Goal: Book appointment/travel/reservation

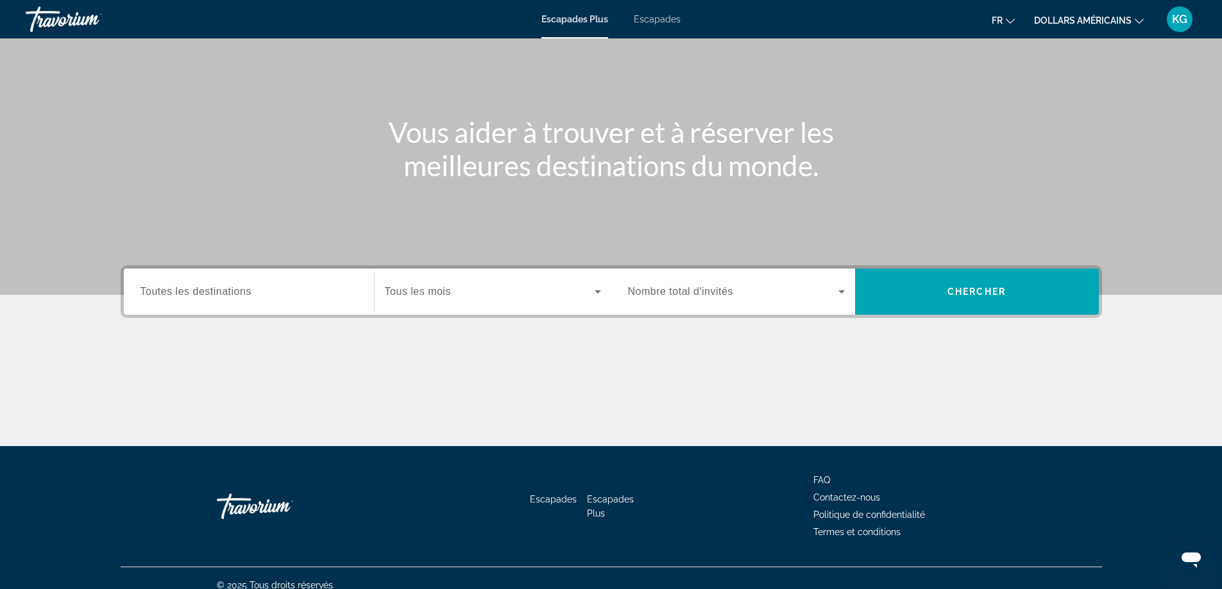
scroll to position [104, 0]
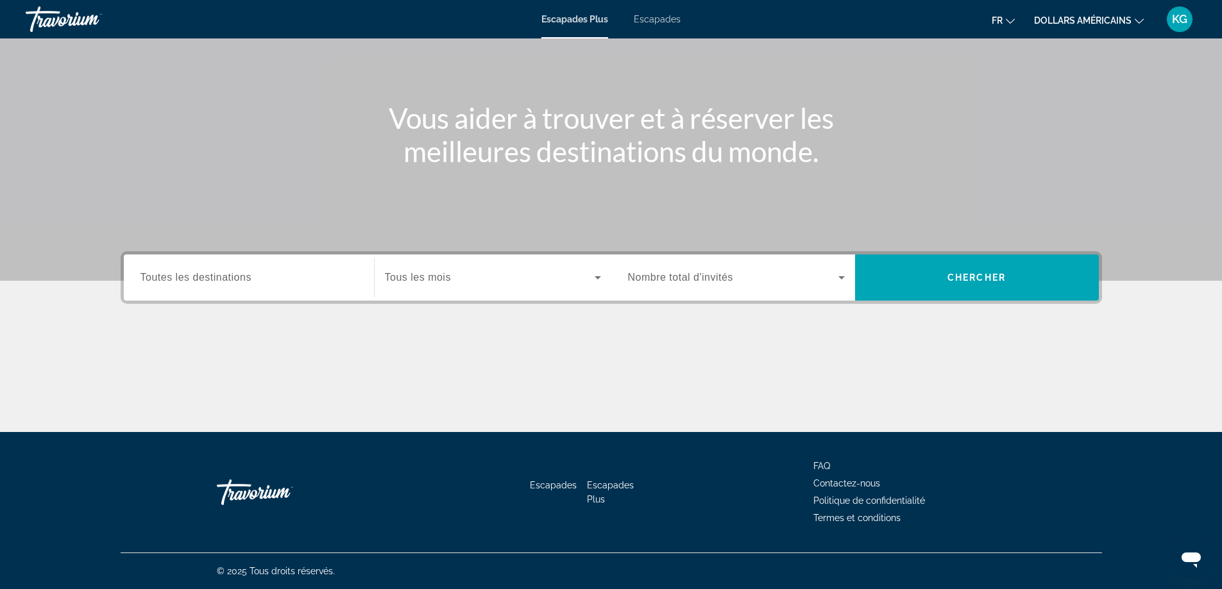
click at [153, 278] on span "Toutes les destinations" at bounding box center [195, 277] width 111 height 11
click at [153, 278] on input "Destination Toutes les destinations" at bounding box center [248, 278] width 217 height 15
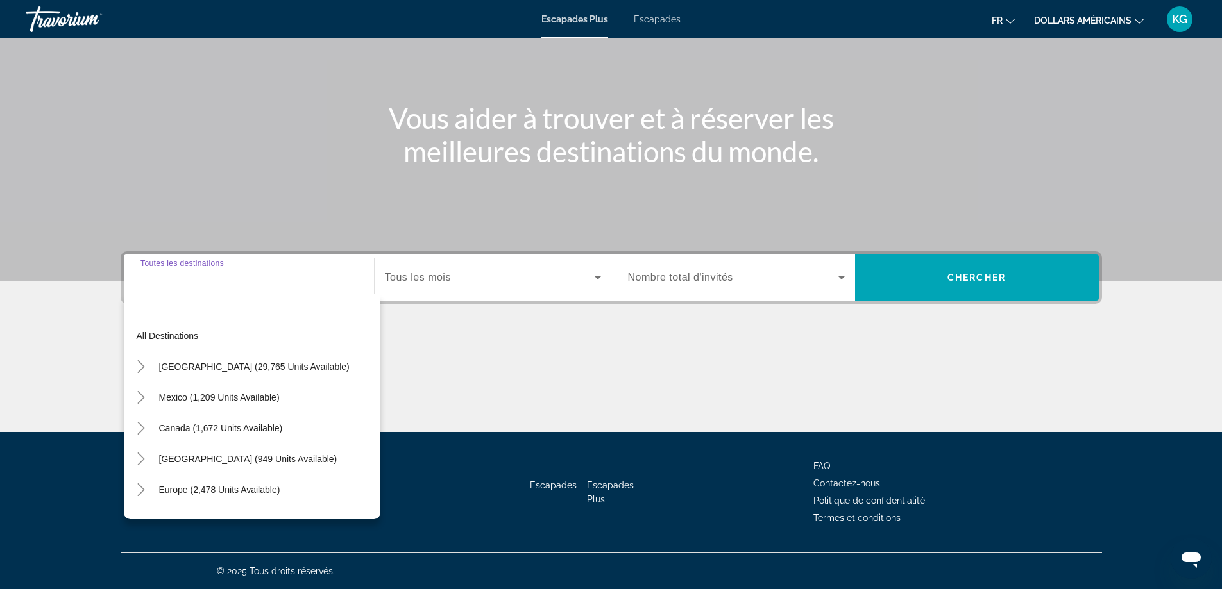
click at [221, 480] on span "Widget de recherche" at bounding box center [220, 490] width 134 height 31
type input "**********"
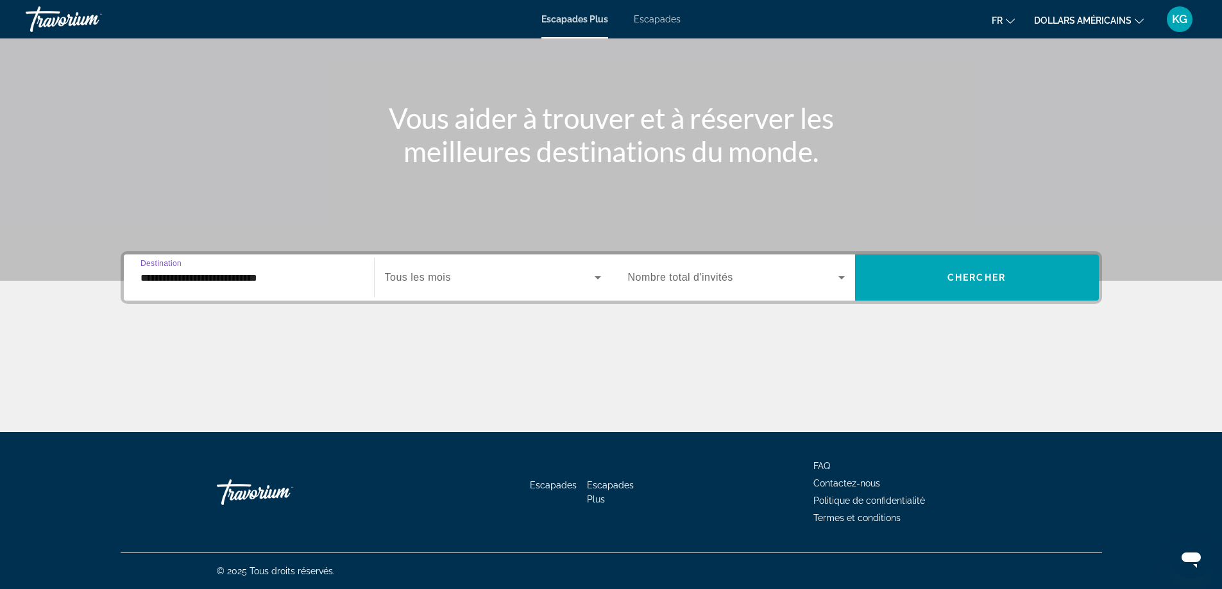
click at [995, 249] on div "Contenu principal" at bounding box center [611, 88] width 1222 height 385
click at [982, 282] on span "Chercher" at bounding box center [976, 278] width 58 height 10
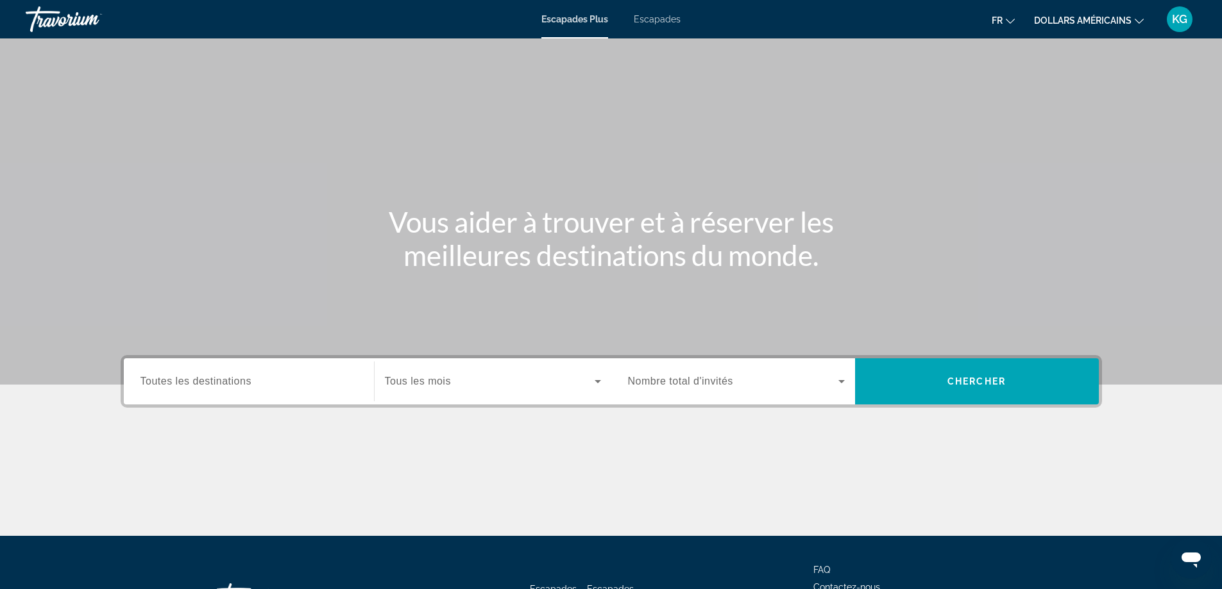
click at [197, 382] on span "Toutes les destinations" at bounding box center [195, 381] width 111 height 11
click at [197, 382] on input "Destination Toutes les destinations" at bounding box center [248, 382] width 217 height 15
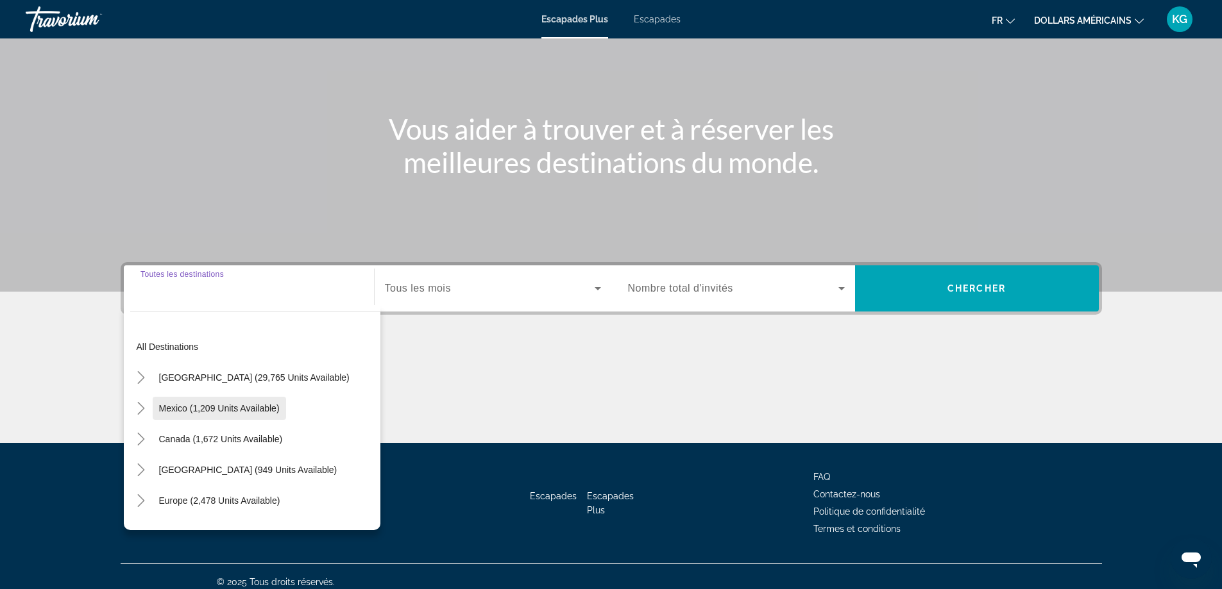
scroll to position [104, 0]
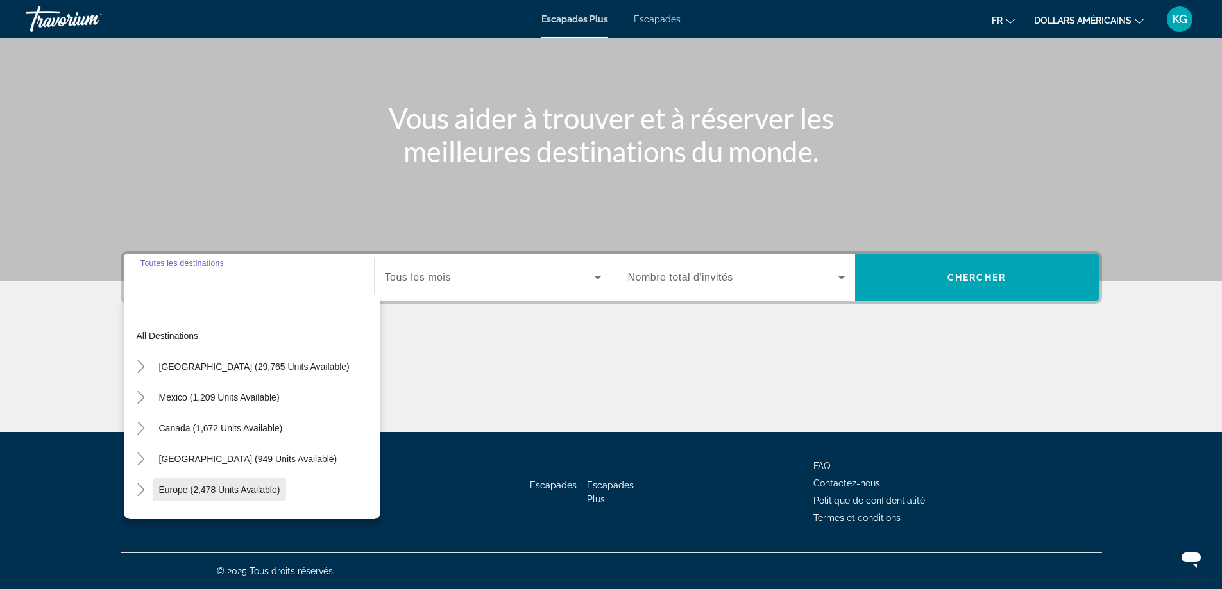
click at [212, 487] on span "Europe (2,478 units available)" at bounding box center [219, 490] width 121 height 10
type input "**********"
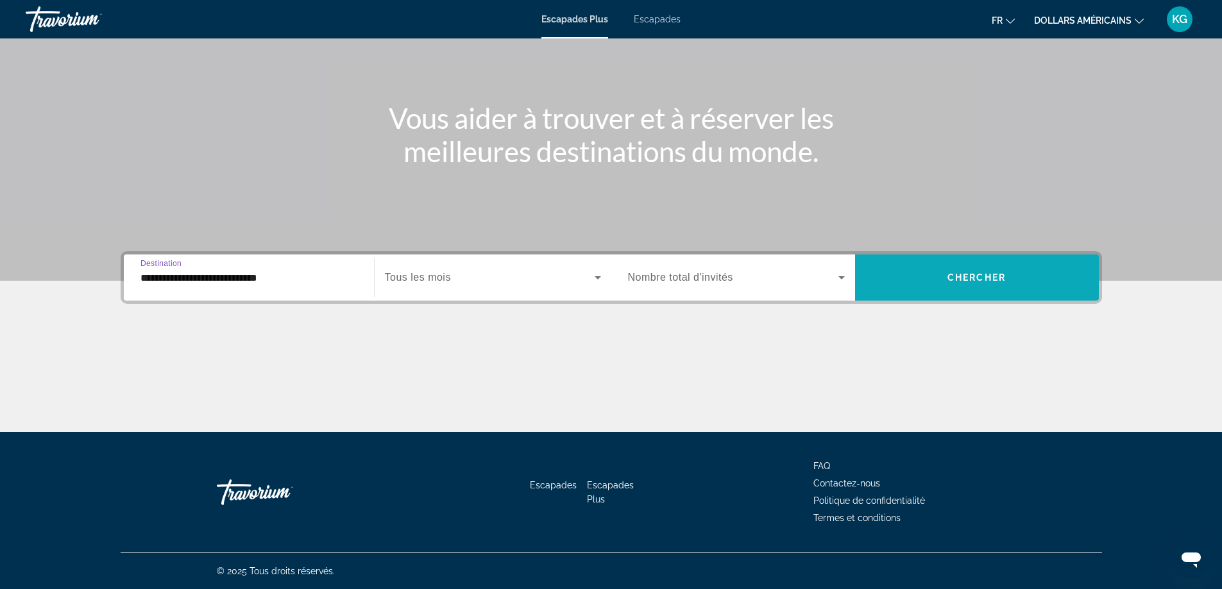
click at [905, 298] on span "Widget de recherche" at bounding box center [977, 278] width 244 height 46
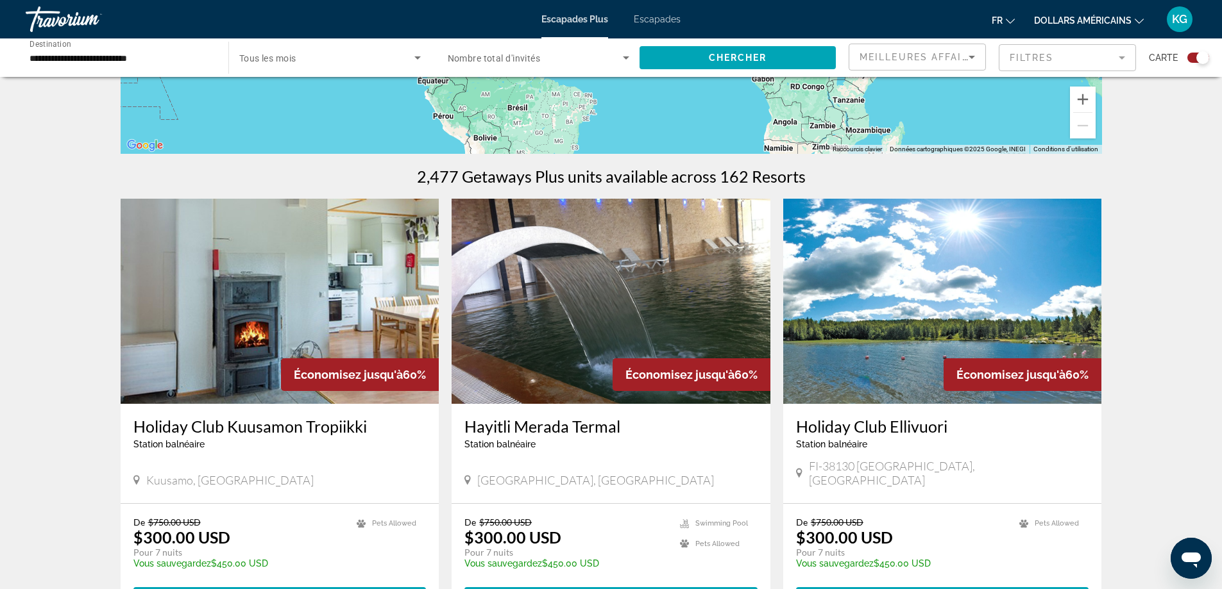
scroll to position [385, 0]
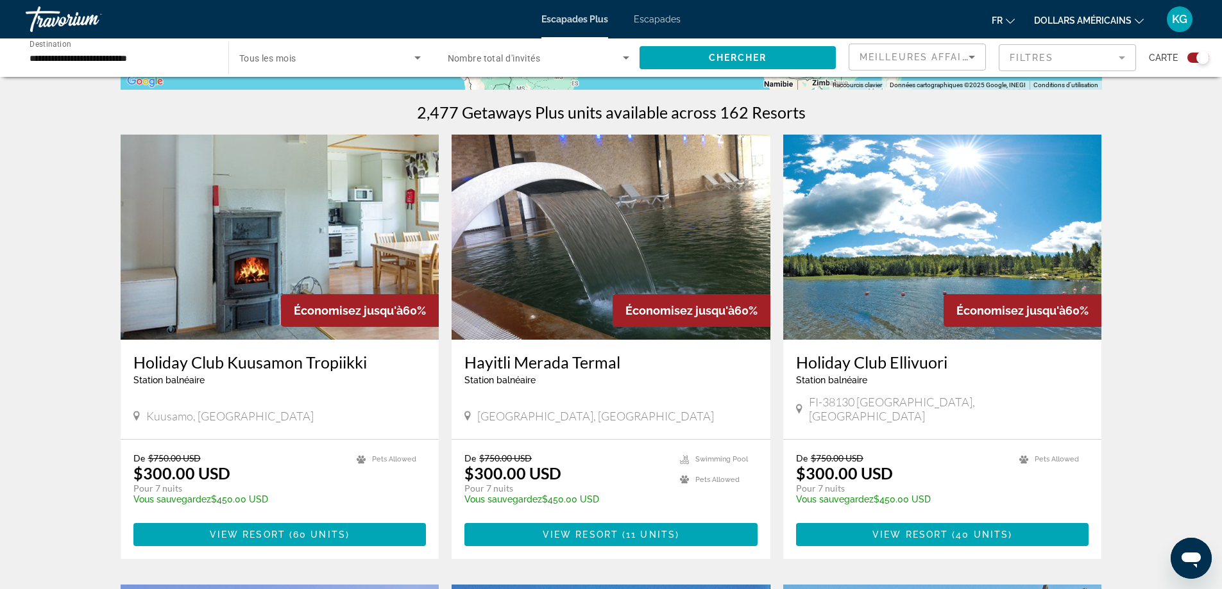
click at [877, 350] on div "Holiday Club [GEOGRAPHIC_DATA] balnéaire - Ceci est une station d'adultes seule…" at bounding box center [942, 389] width 319 height 99
click at [883, 290] on img "Contenu principal" at bounding box center [942, 237] width 319 height 205
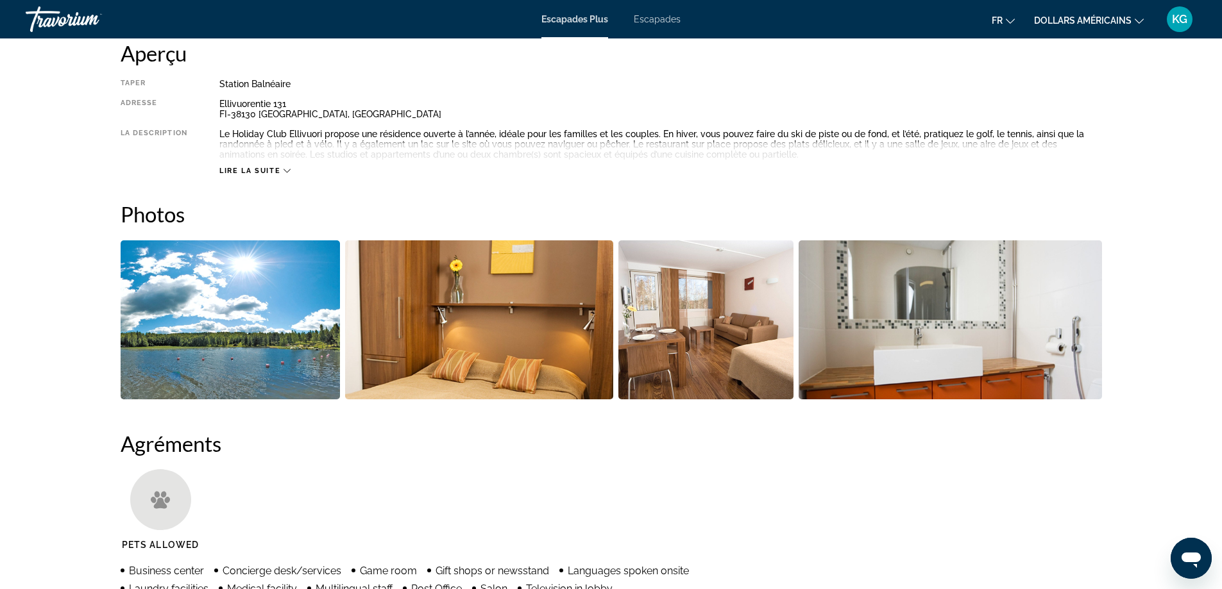
scroll to position [257, 0]
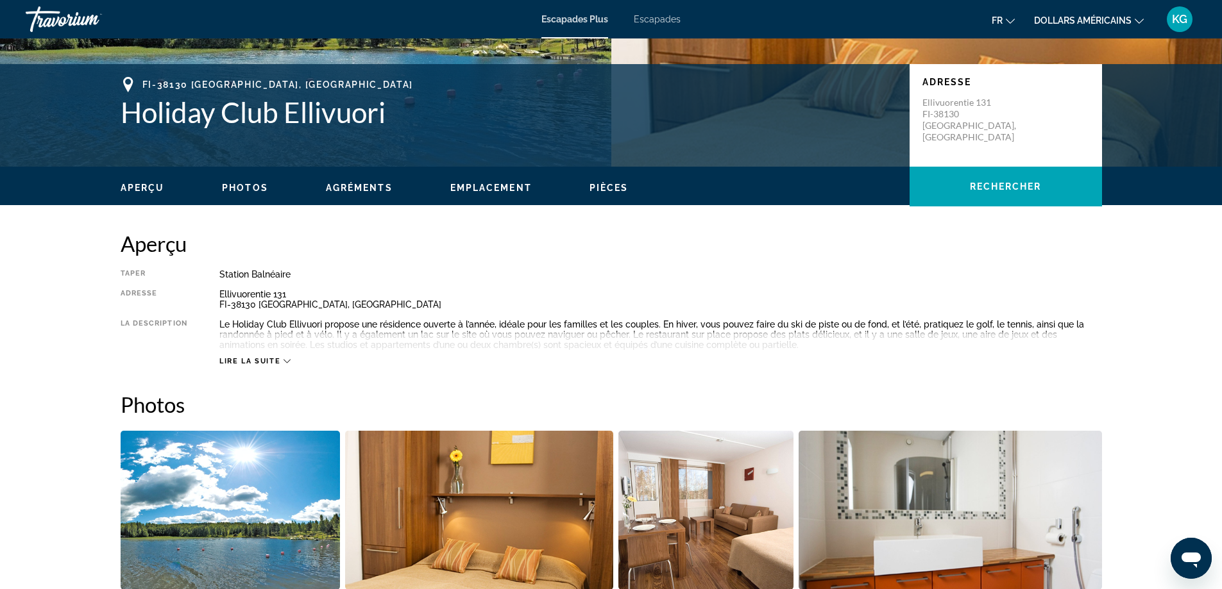
click at [284, 359] on icon "Contenu principal" at bounding box center [286, 361] width 7 height 7
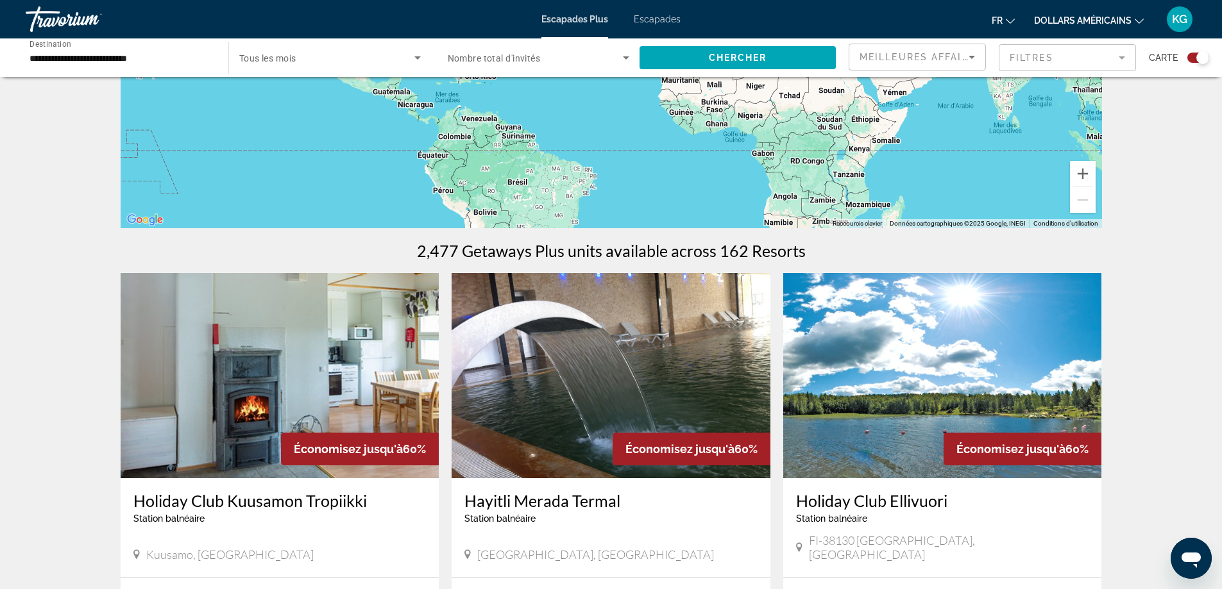
scroll to position [257, 0]
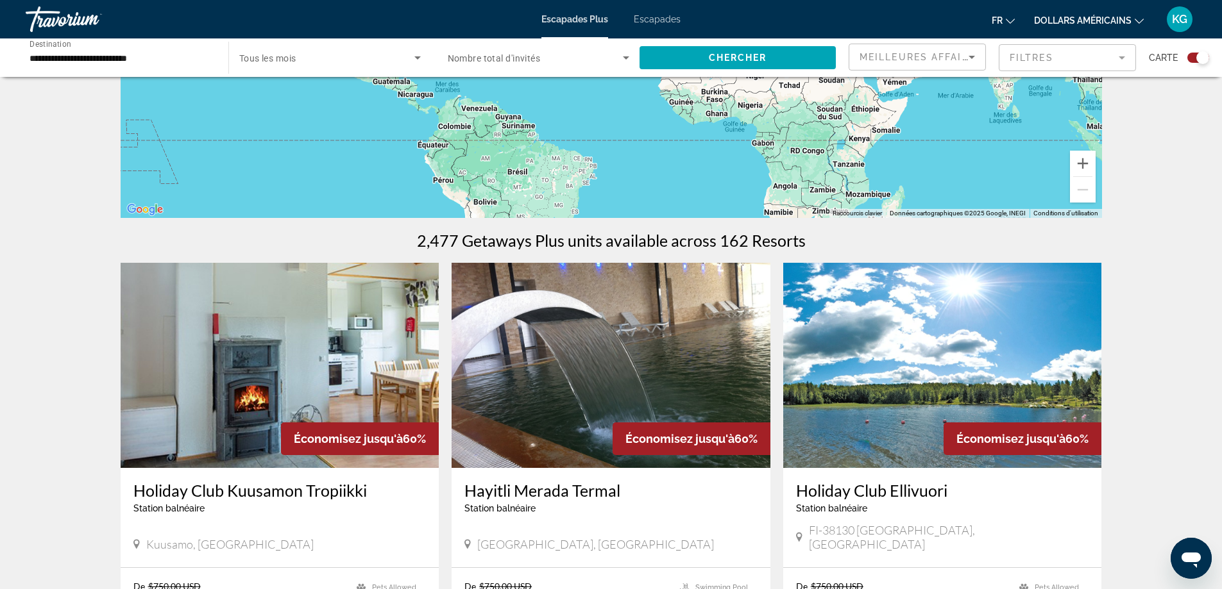
click at [371, 339] on img "Contenu principal" at bounding box center [280, 365] width 319 height 205
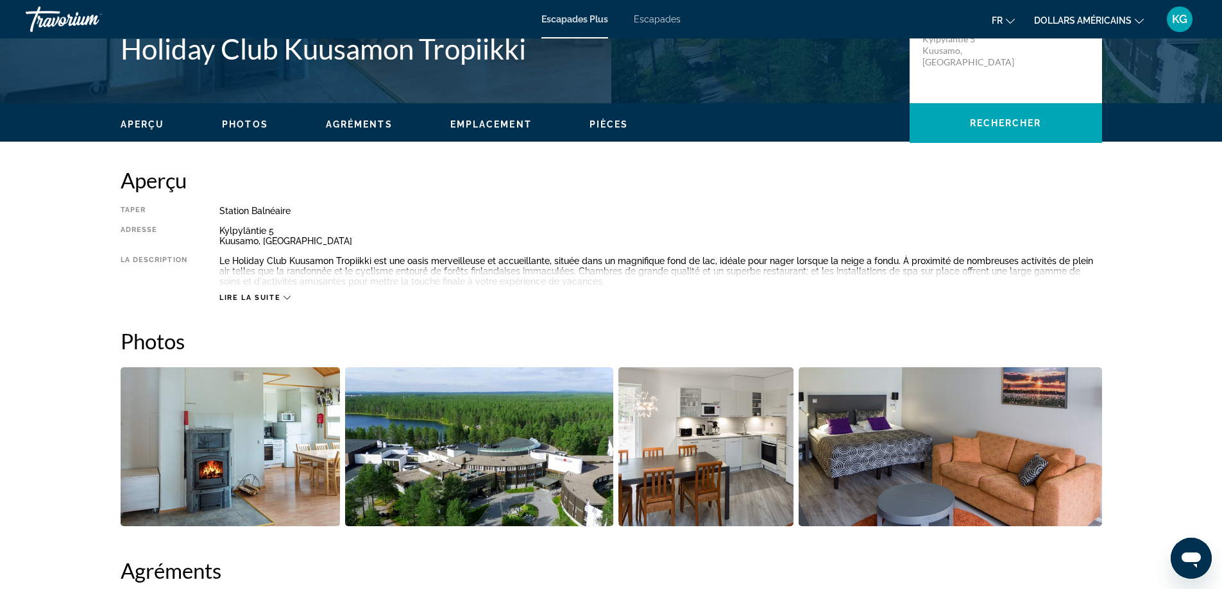
scroll to position [321, 0]
click at [240, 298] on span "Lire la suite" at bounding box center [249, 297] width 61 height 8
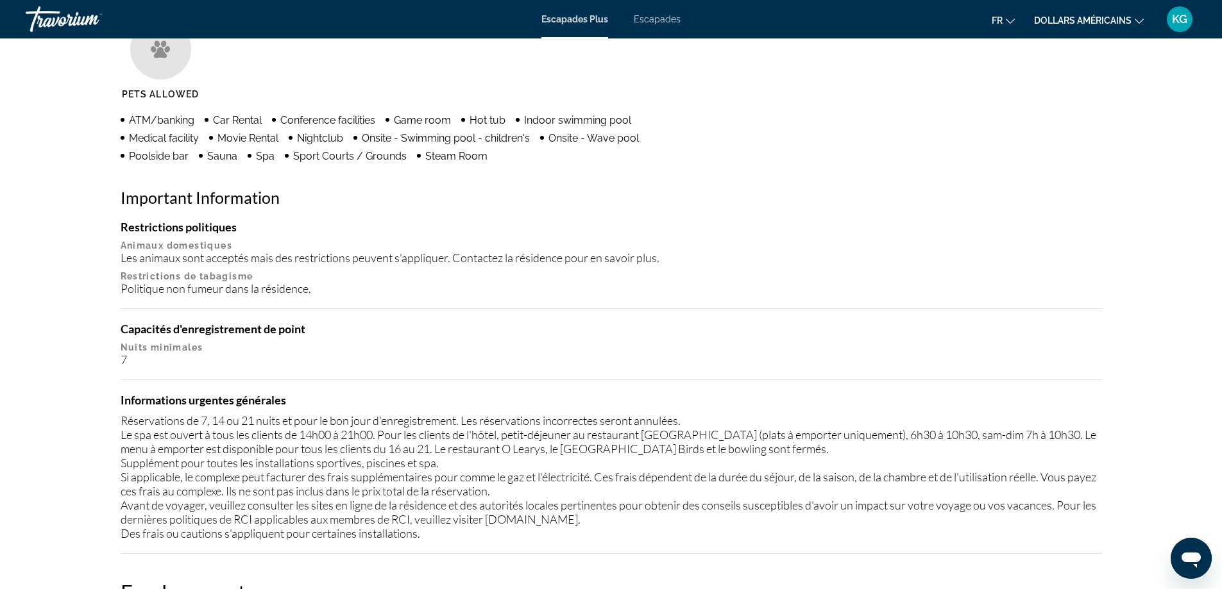
scroll to position [962, 0]
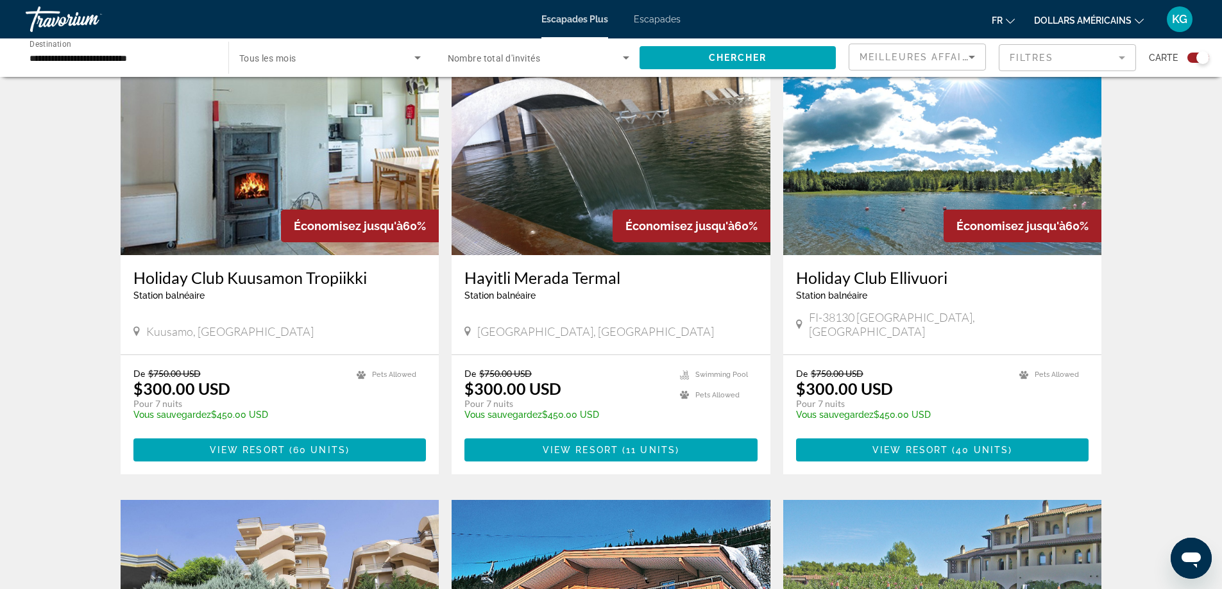
scroll to position [449, 0]
